Goal: Find specific page/section: Find specific page/section

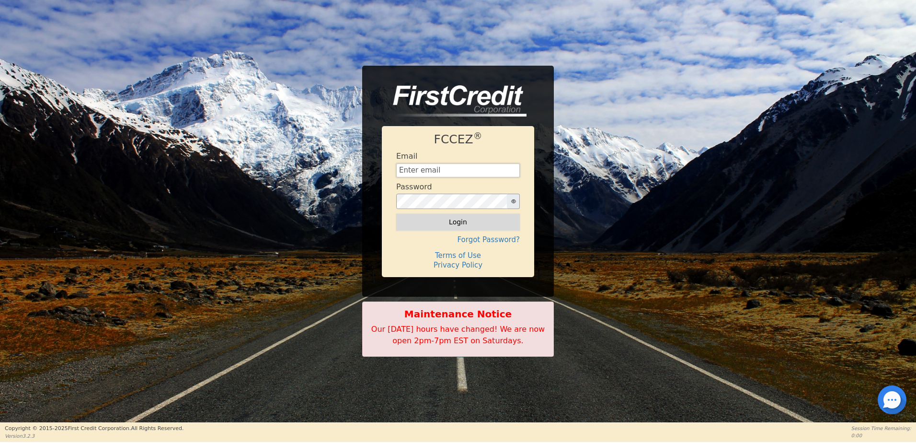
type input "[EMAIL_ADDRESS][DOMAIN_NAME]"
click at [470, 224] on button "Login" at bounding box center [458, 222] width 124 height 16
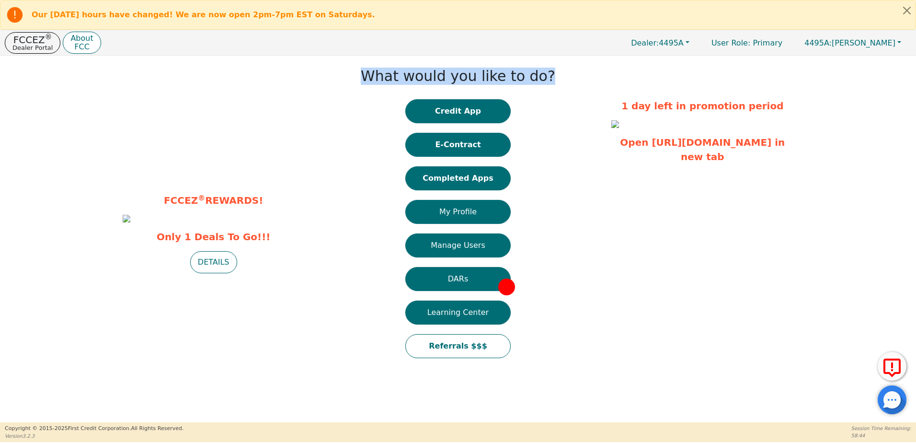
drag, startPoint x: 376, startPoint y: 78, endPoint x: 578, endPoint y: 84, distance: 202.2
click at [578, 84] on div "What would you like to do? Credit App E-Contract Completed Apps My Profile Mana…" at bounding box center [457, 213] width 297 height 307
click at [578, 88] on div "What would you like to do? Credit App E-Contract Completed Apps My Profile Mana…" at bounding box center [457, 213] width 297 height 307
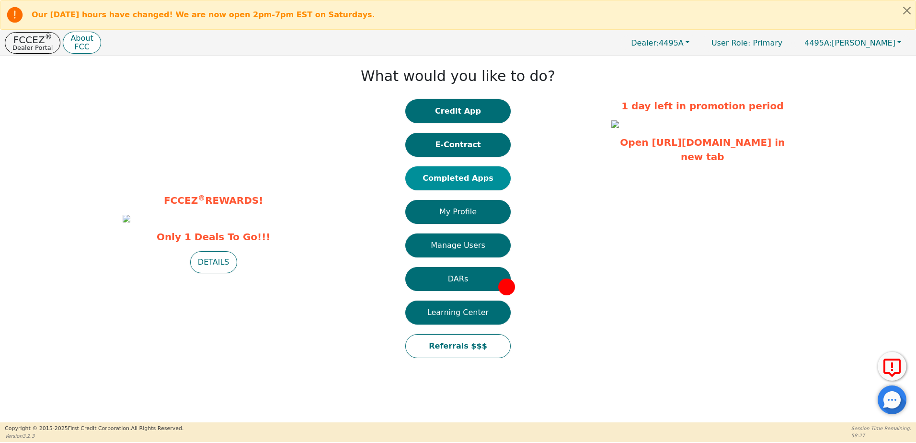
click at [481, 180] on button "Completed Apps" at bounding box center [457, 178] width 105 height 24
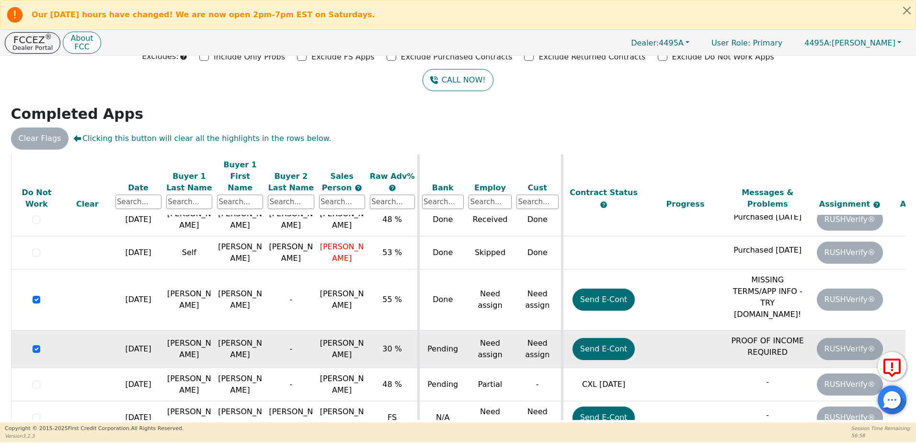
scroll to position [72, 0]
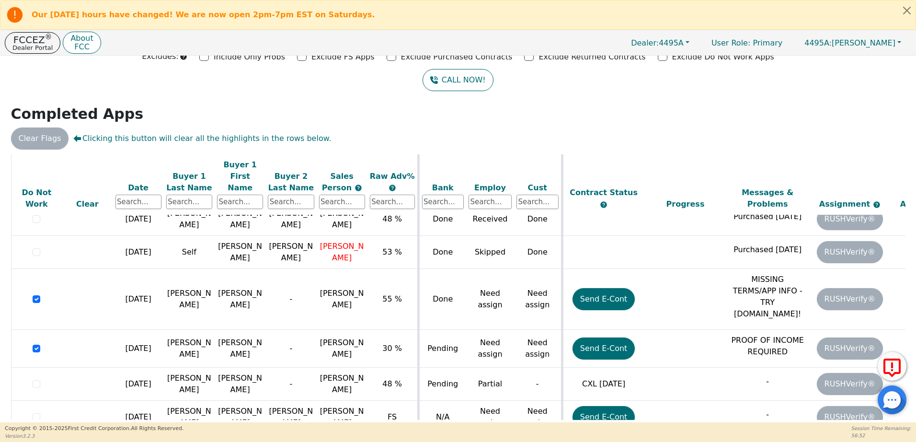
click at [517, 125] on div "Back Badges: Show badge for all score changes Show badge for verification updat…" at bounding box center [458, 181] width 916 height 366
